Goal: Task Accomplishment & Management: Manage account settings

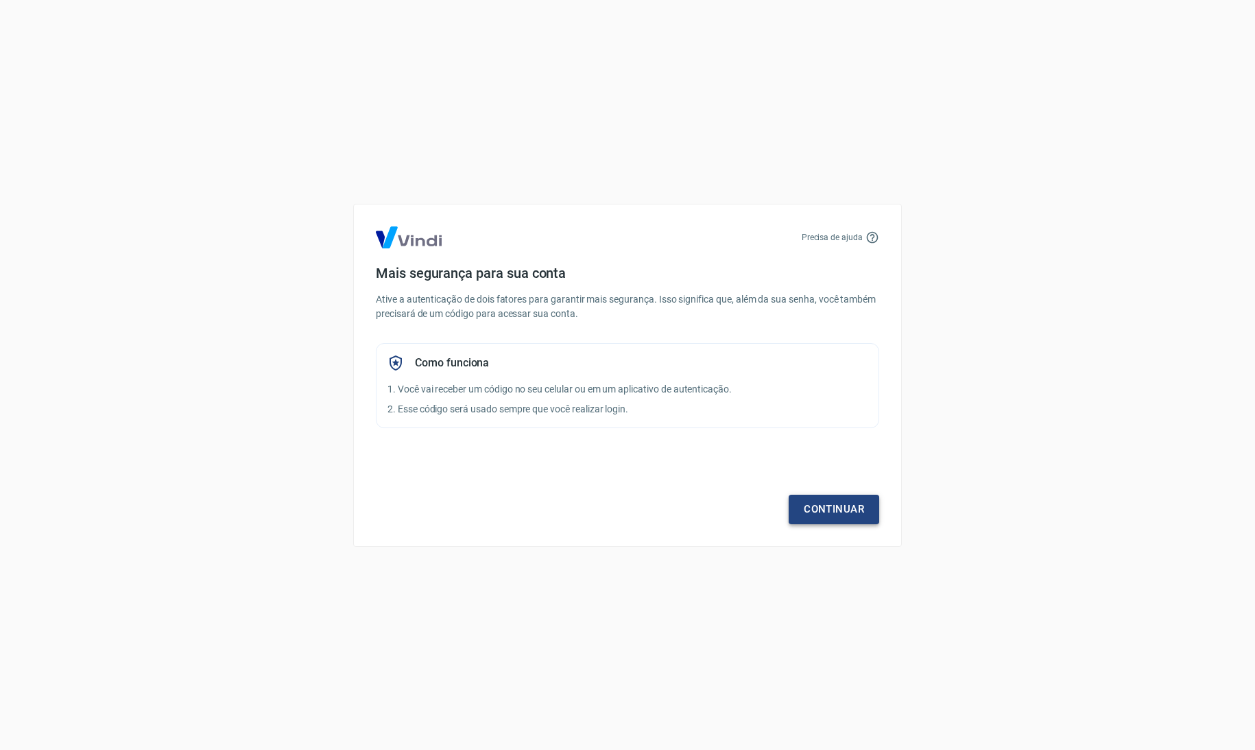
click at [849, 508] on link "Continuar" at bounding box center [834, 509] width 91 height 29
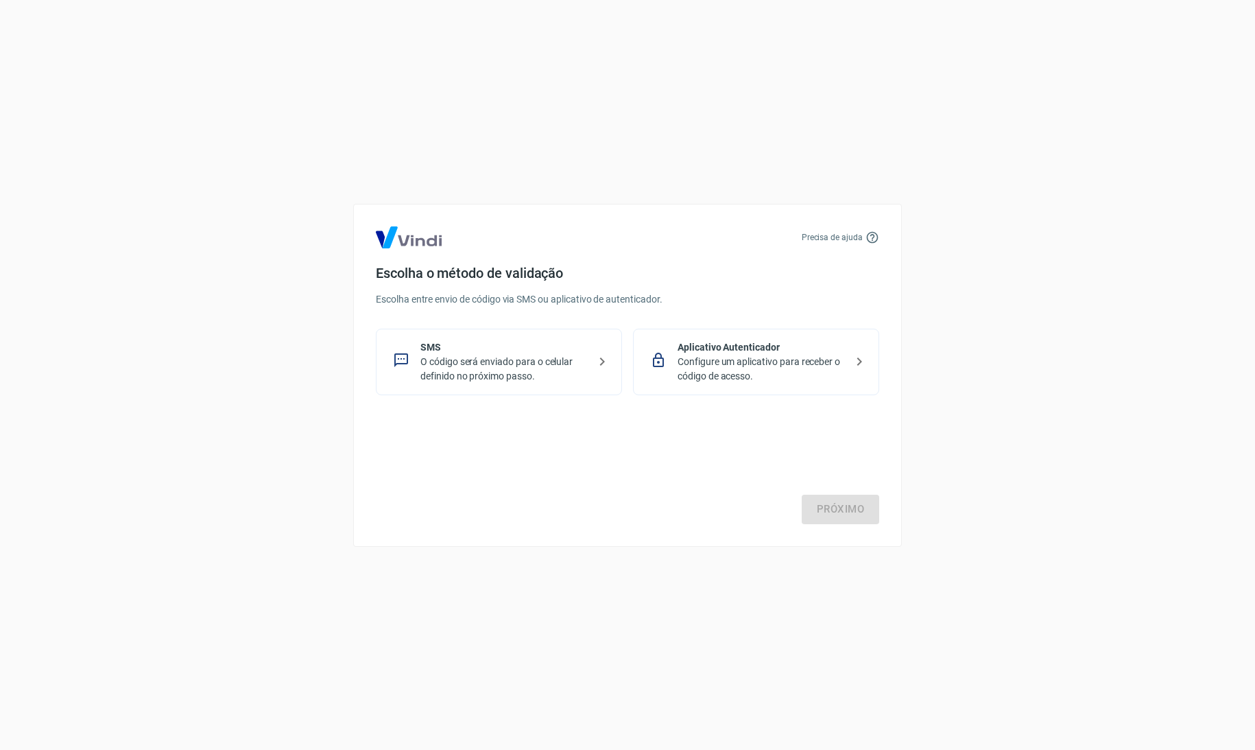
click at [543, 355] on p "O código será enviado para o celular definido no próximo passo." at bounding box center [505, 369] width 168 height 29
click at [836, 510] on link "Próximo" at bounding box center [841, 509] width 78 height 29
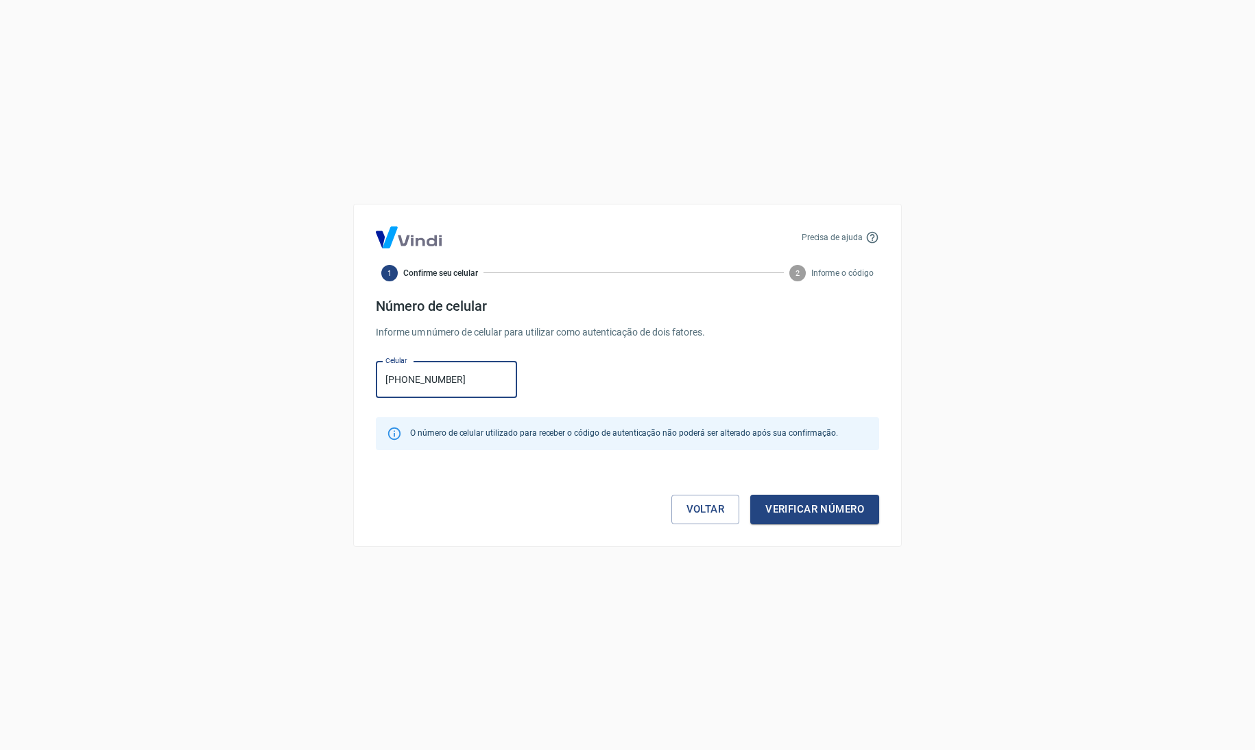
type input "[PHONE_NUMBER]"
click at [796, 506] on button "Verificar número" at bounding box center [815, 509] width 129 height 29
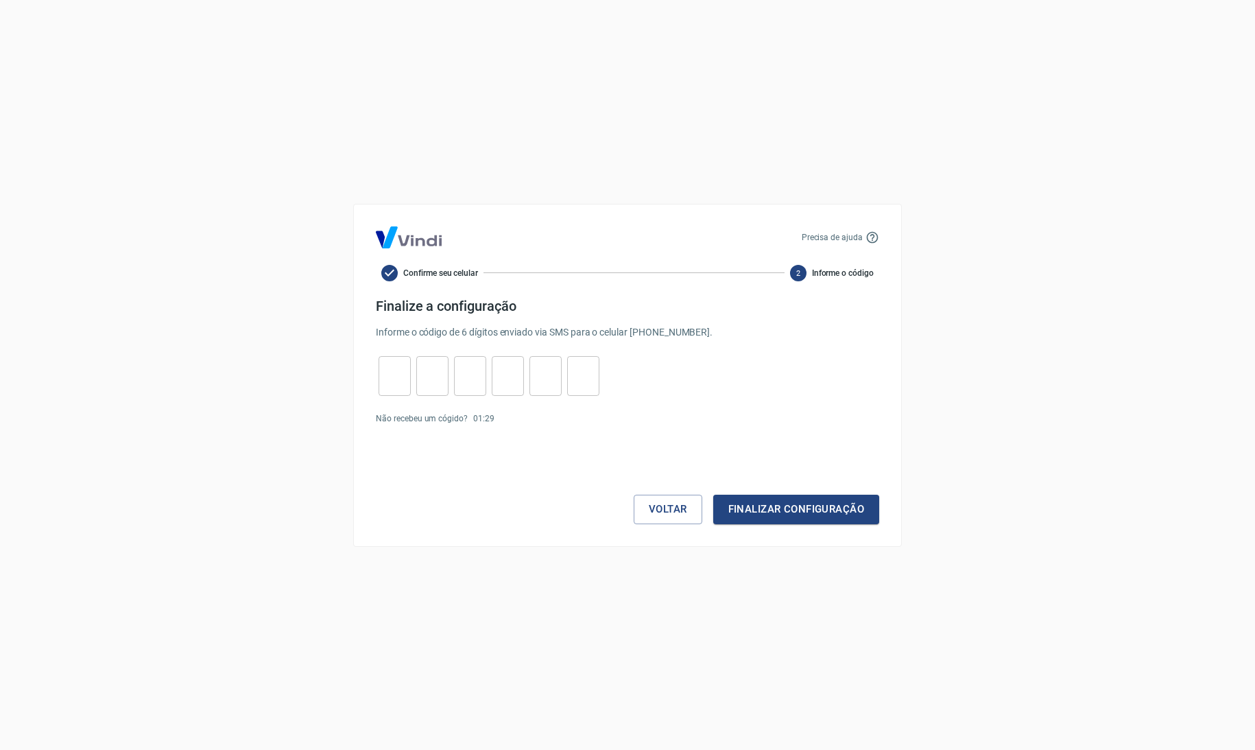
click at [407, 371] on input "tel" at bounding box center [395, 375] width 32 height 29
type input "0"
type input "5"
type input "1"
type input "3"
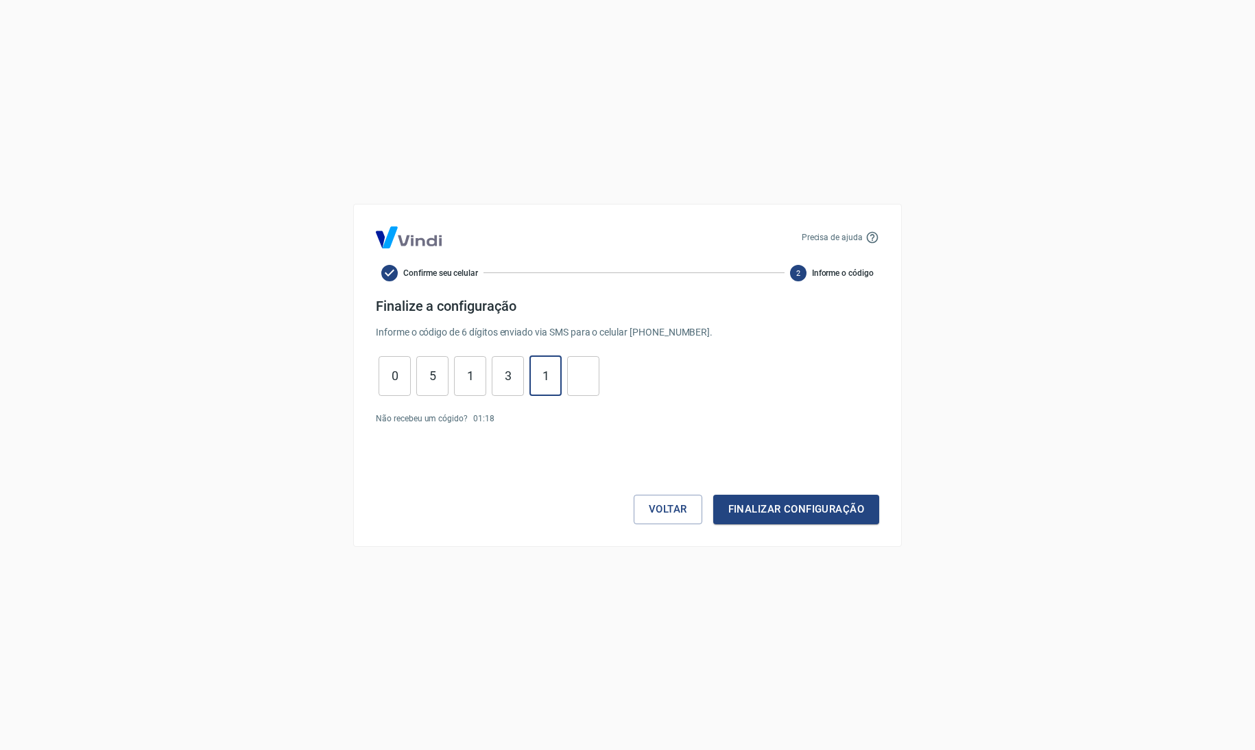
type input "1"
type input "4"
click at [785, 512] on button "Finalizar configuração" at bounding box center [796, 509] width 166 height 29
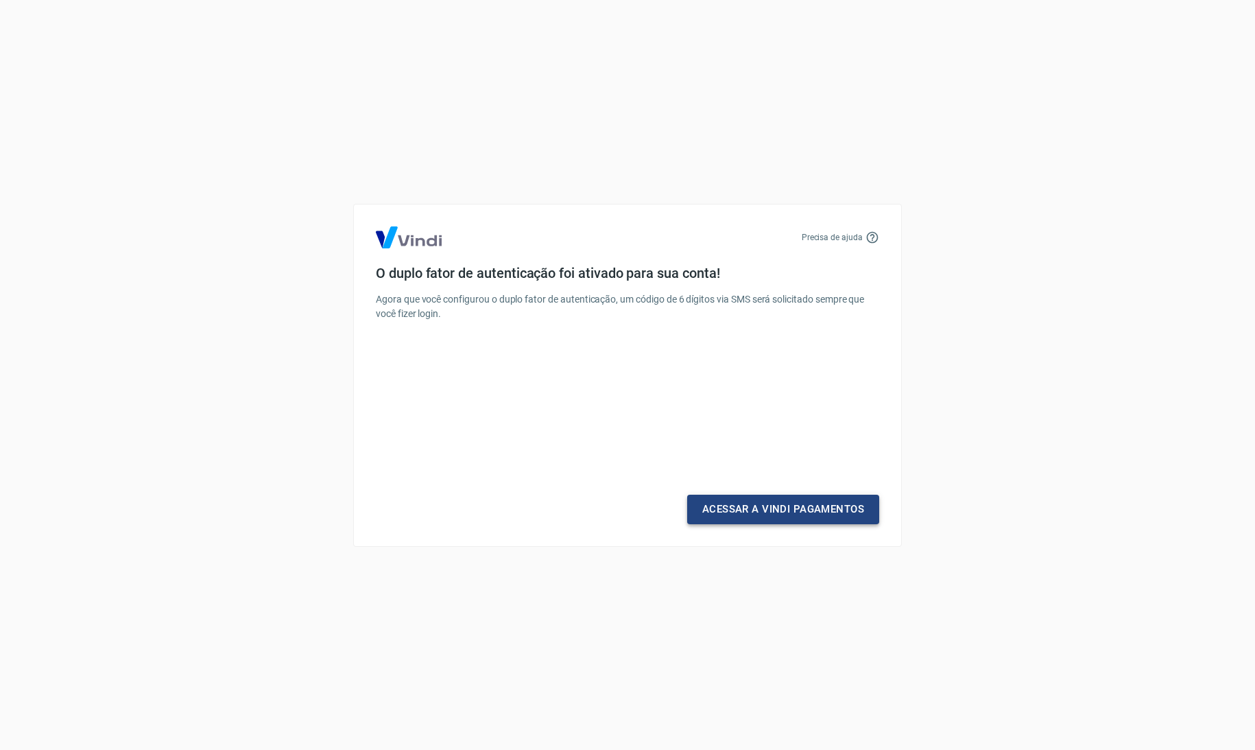
click at [761, 509] on link "Acessar a Vindi Pagamentos" at bounding box center [783, 509] width 192 height 29
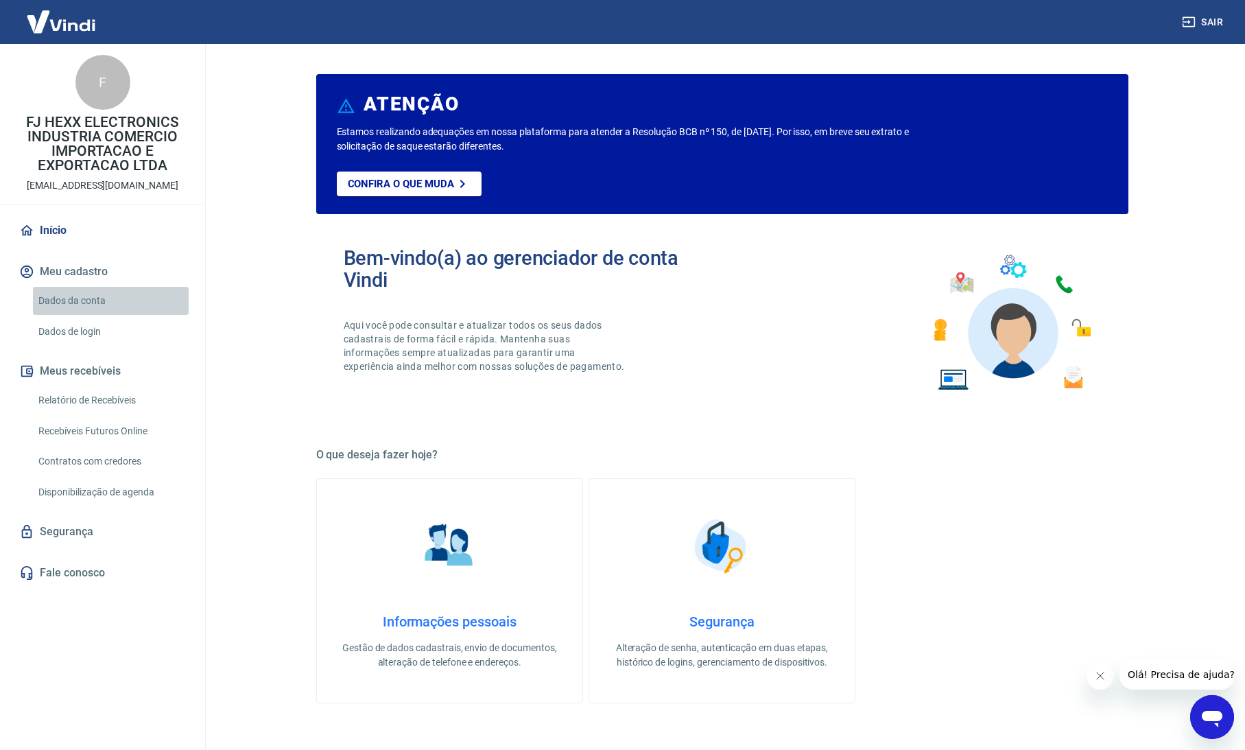
click at [80, 296] on link "Dados da conta" at bounding box center [111, 301] width 156 height 28
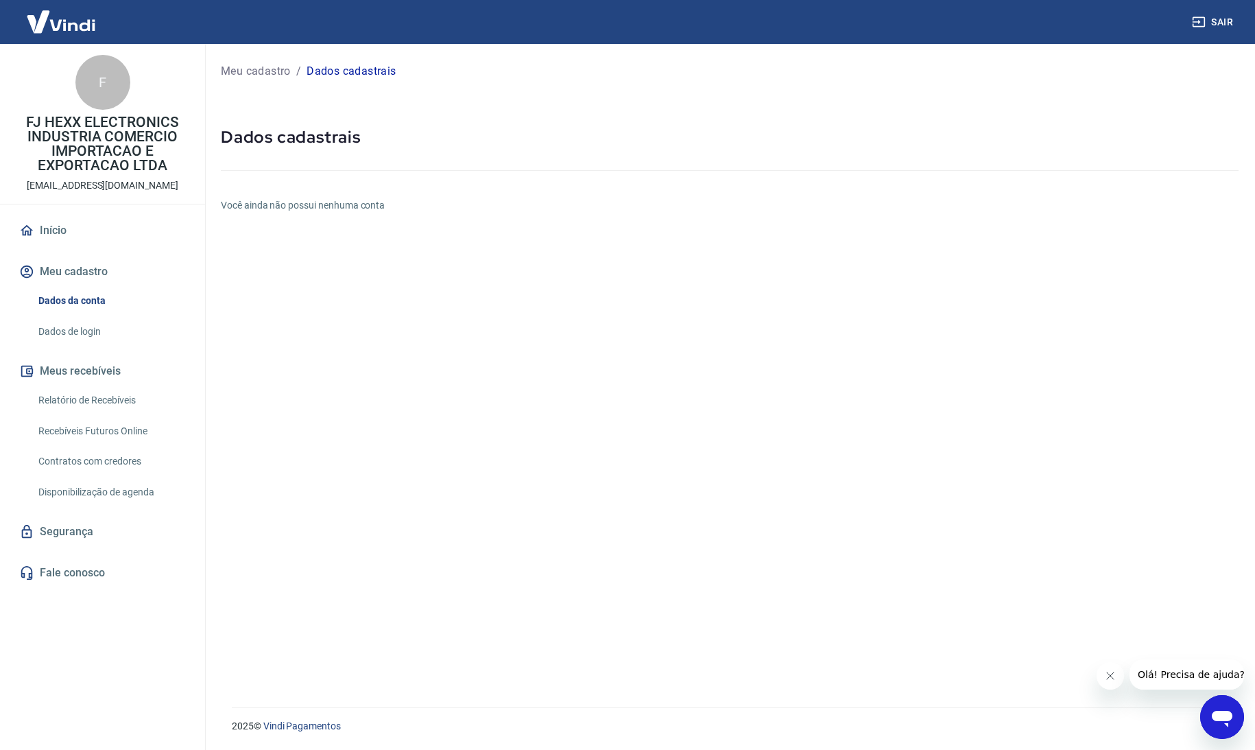
click at [93, 331] on link "Dados de login" at bounding box center [111, 332] width 156 height 28
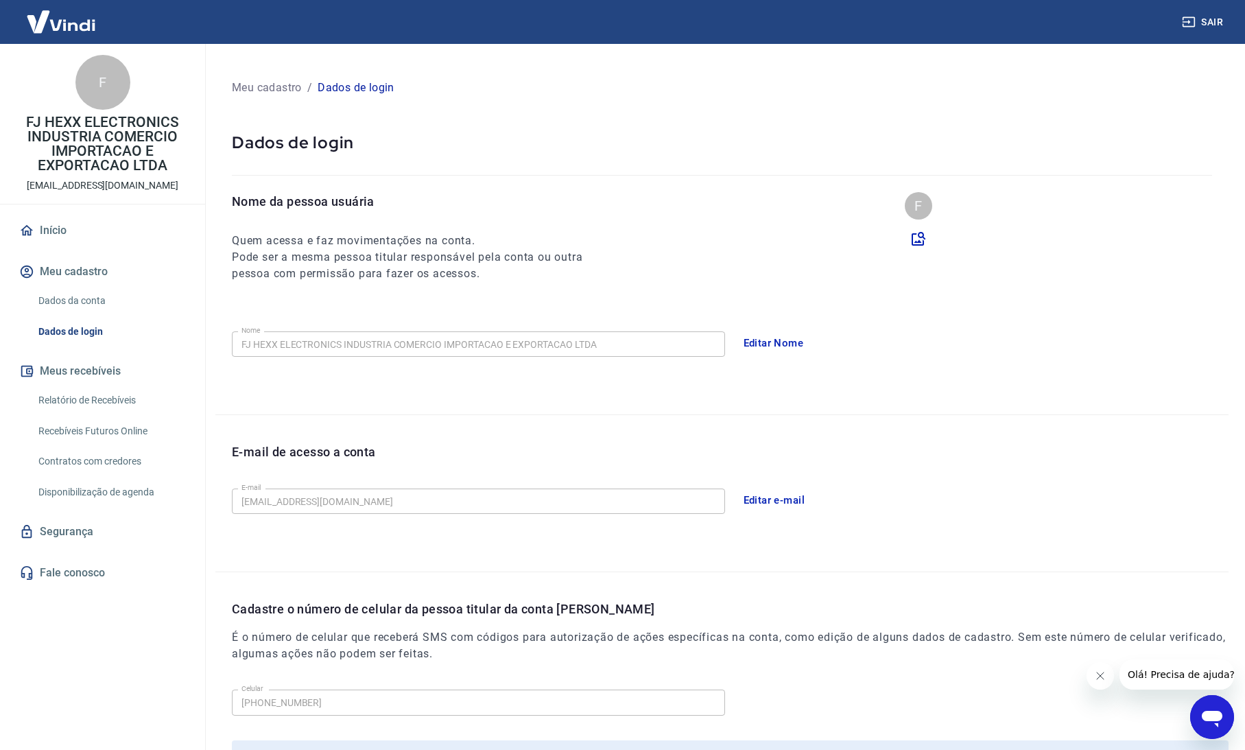
click at [72, 300] on link "Dados da conta" at bounding box center [111, 301] width 156 height 28
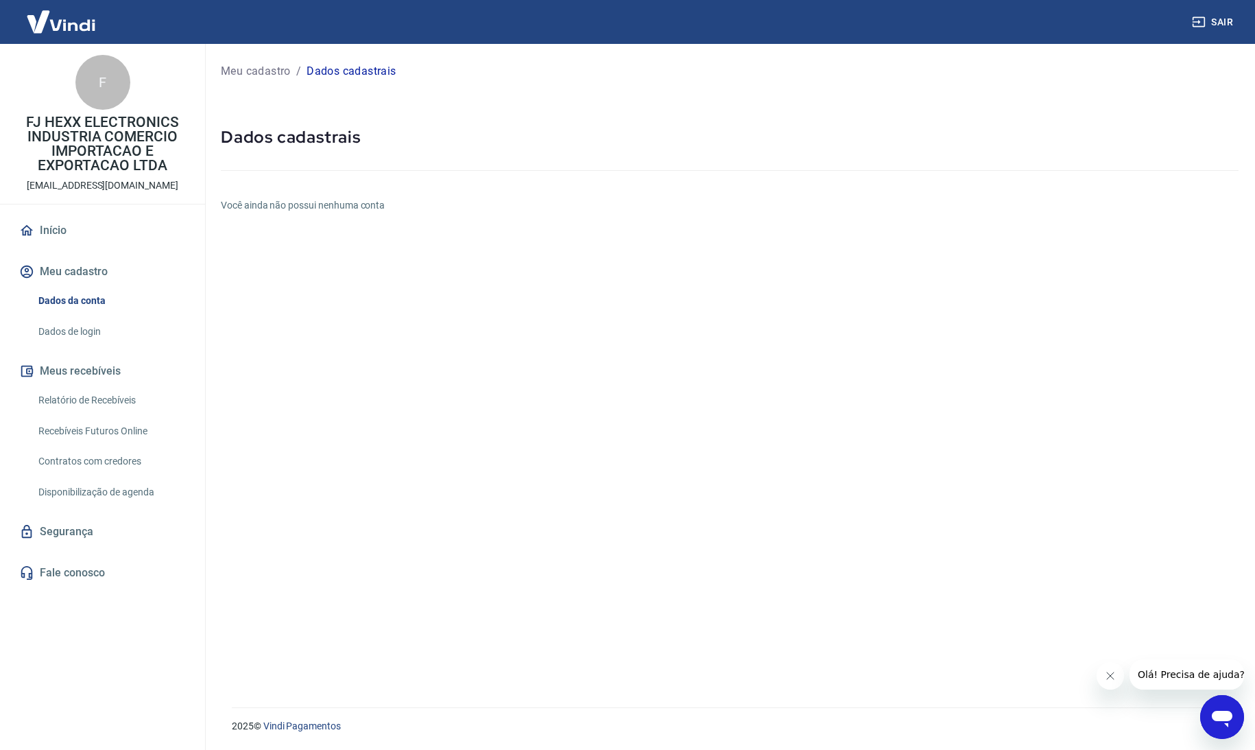
click at [88, 185] on p "[EMAIL_ADDRESS][DOMAIN_NAME]" at bounding box center [103, 185] width 152 height 14
click at [67, 533] on link "Segurança" at bounding box center [102, 532] width 172 height 30
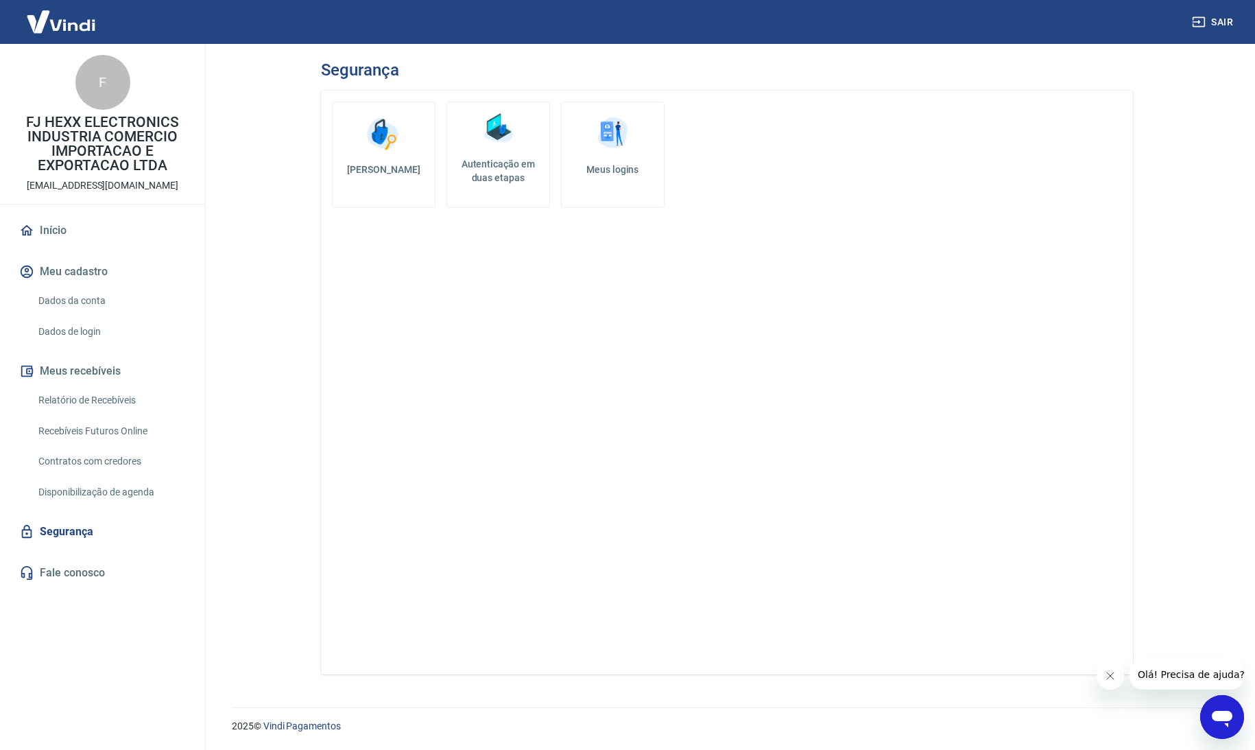
click at [93, 330] on link "Dados de login" at bounding box center [111, 332] width 156 height 28
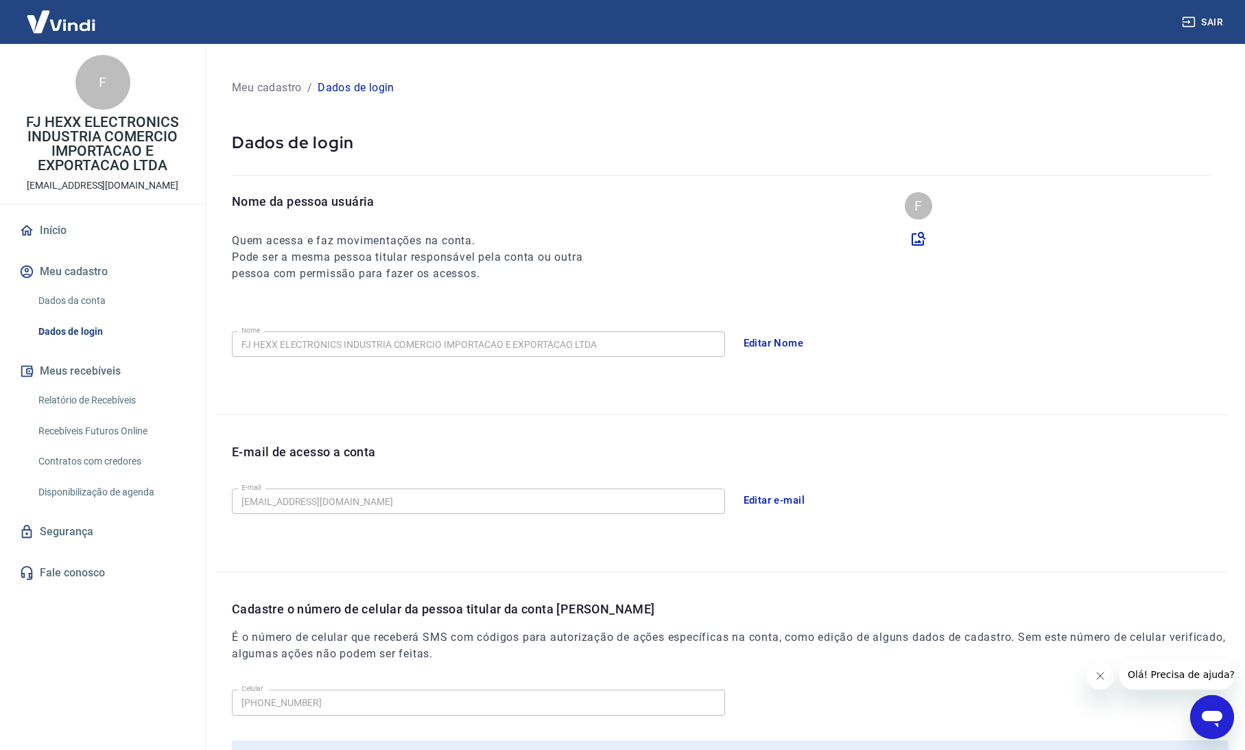
click at [114, 407] on link "Relatório de Recebíveis" at bounding box center [111, 400] width 156 height 28
